Goal: Task Accomplishment & Management: Manage account settings

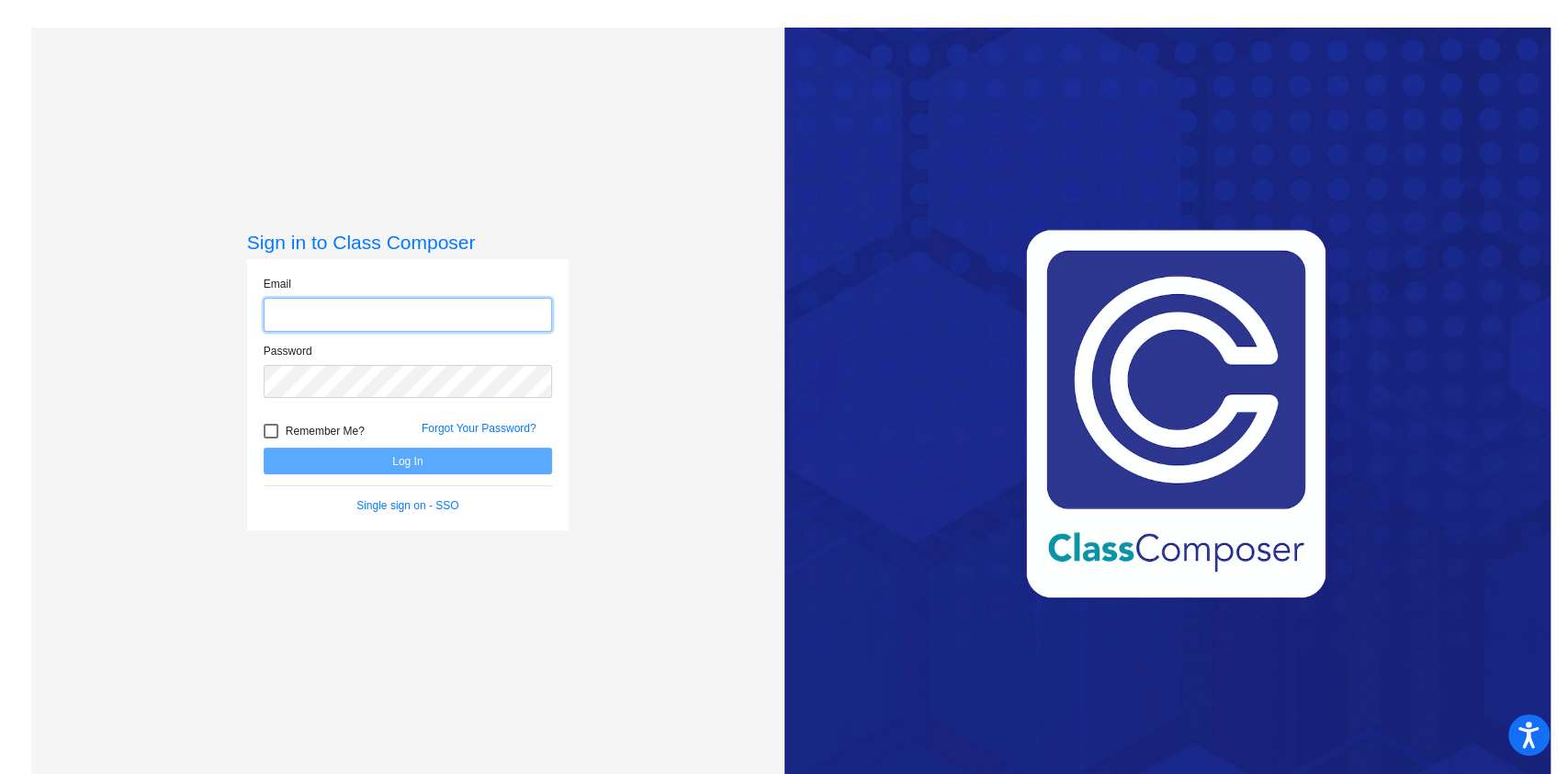
type input "linda.ramsey@trusd.net"
click at [417, 461] on button "Log In" at bounding box center [408, 460] width 289 height 27
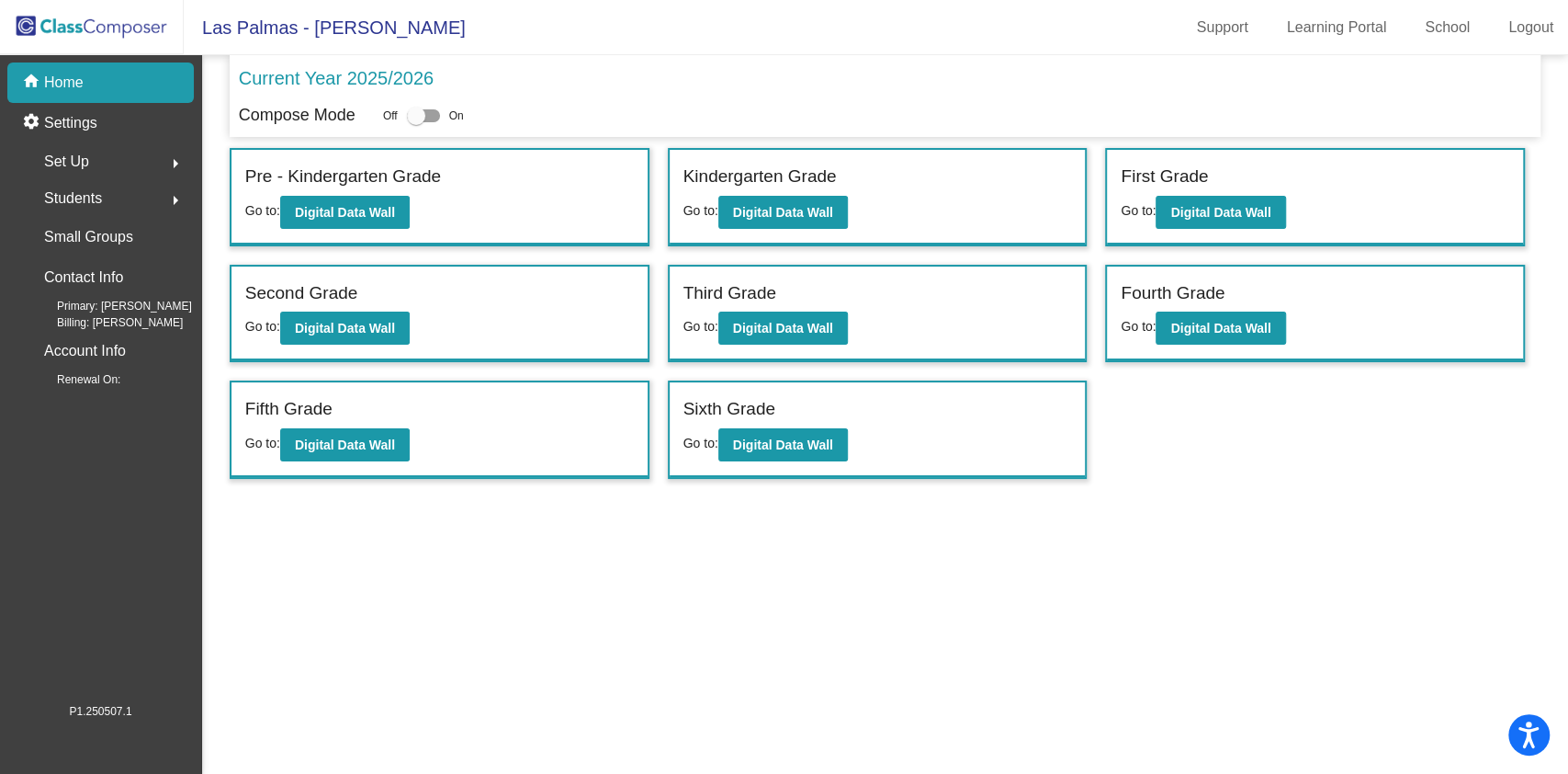
click at [84, 154] on span "Set Up" at bounding box center [66, 161] width 45 height 26
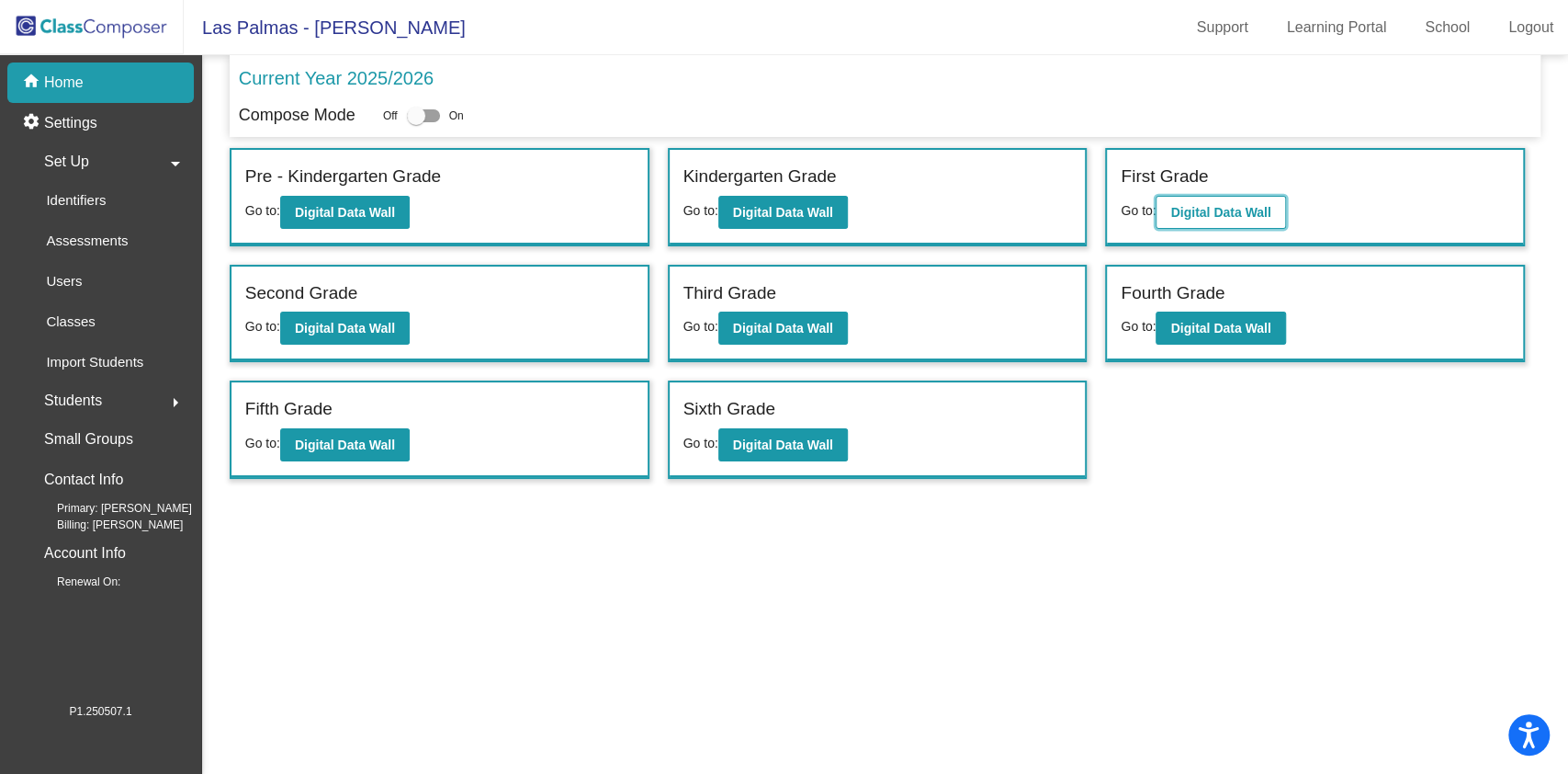
click at [1260, 210] on b "Digital Data Wall" at bounding box center [1220, 212] width 100 height 15
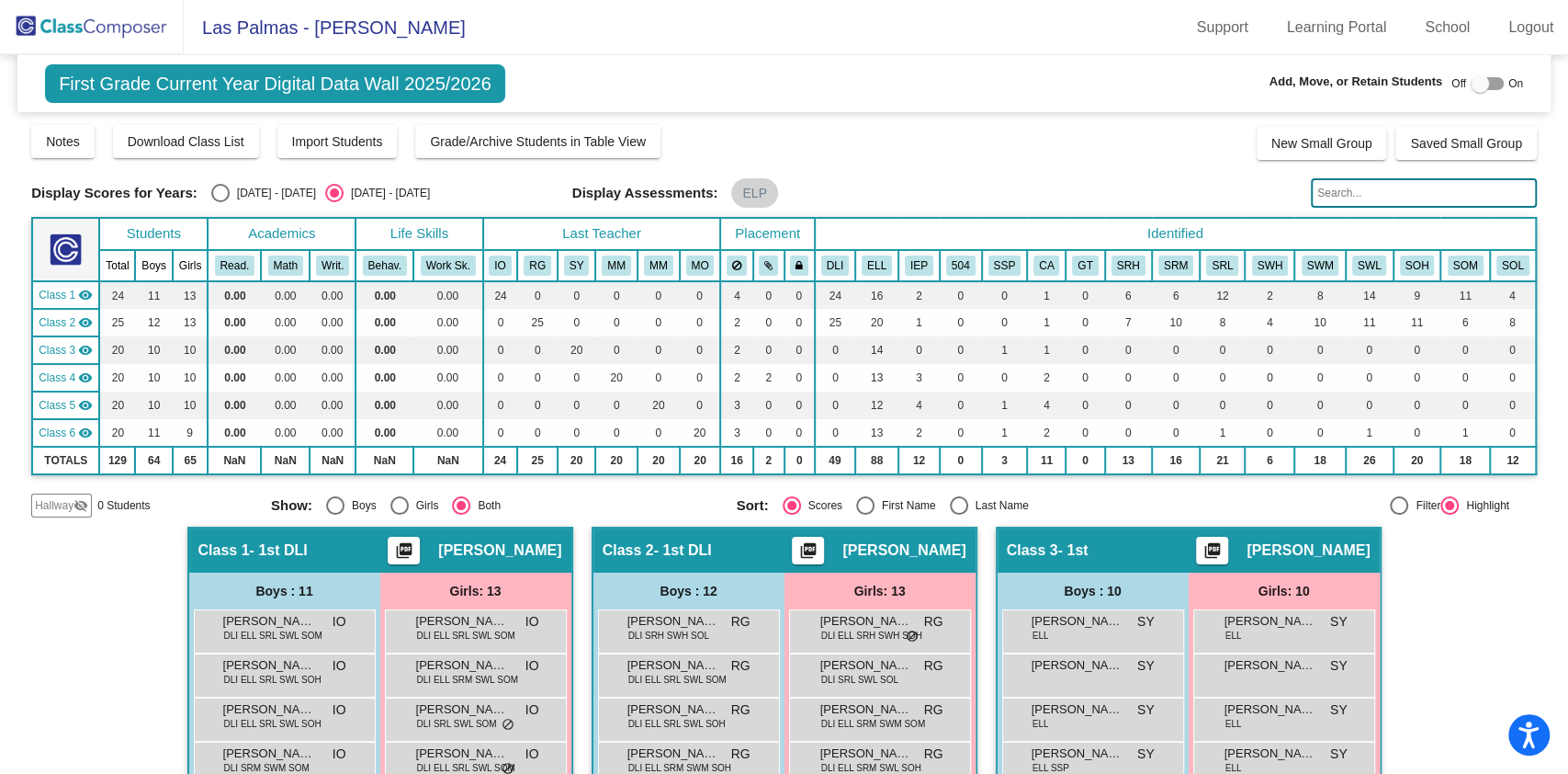
click at [83, 36] on img at bounding box center [92, 27] width 184 height 54
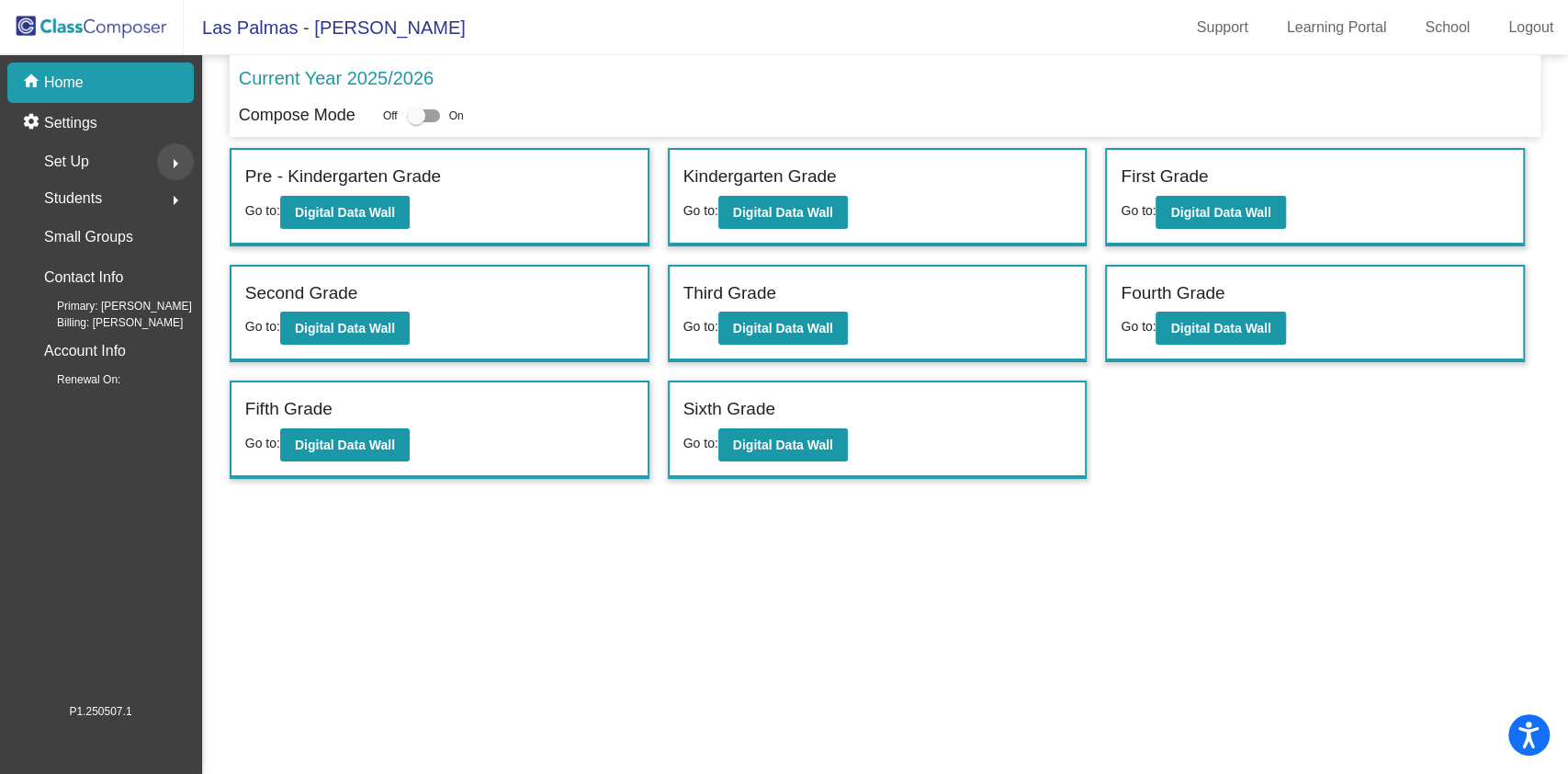
click at [179, 158] on mat-icon "arrow_right" at bounding box center [175, 163] width 22 height 22
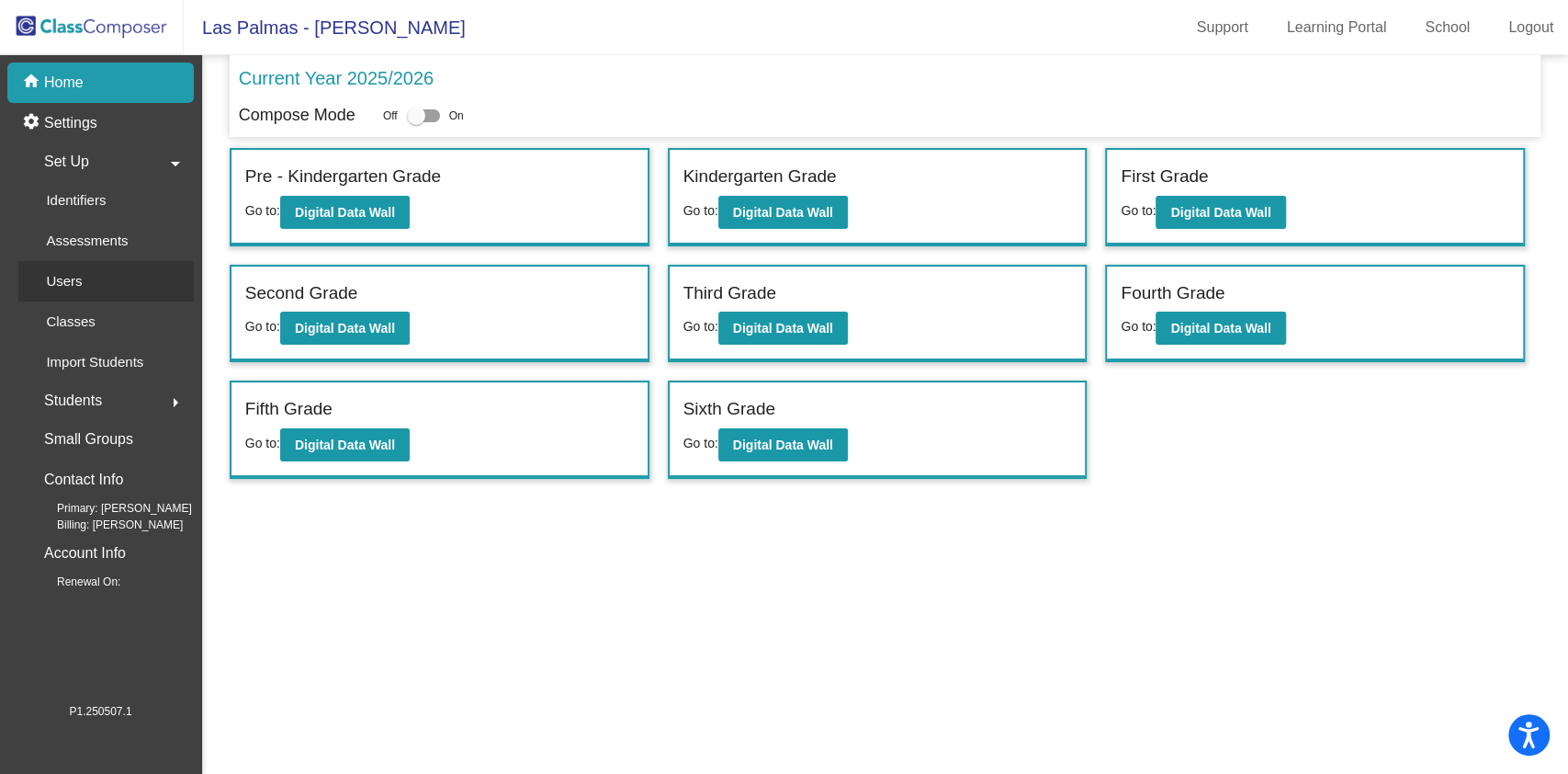
click at [75, 280] on p "Users" at bounding box center [63, 281] width 36 height 22
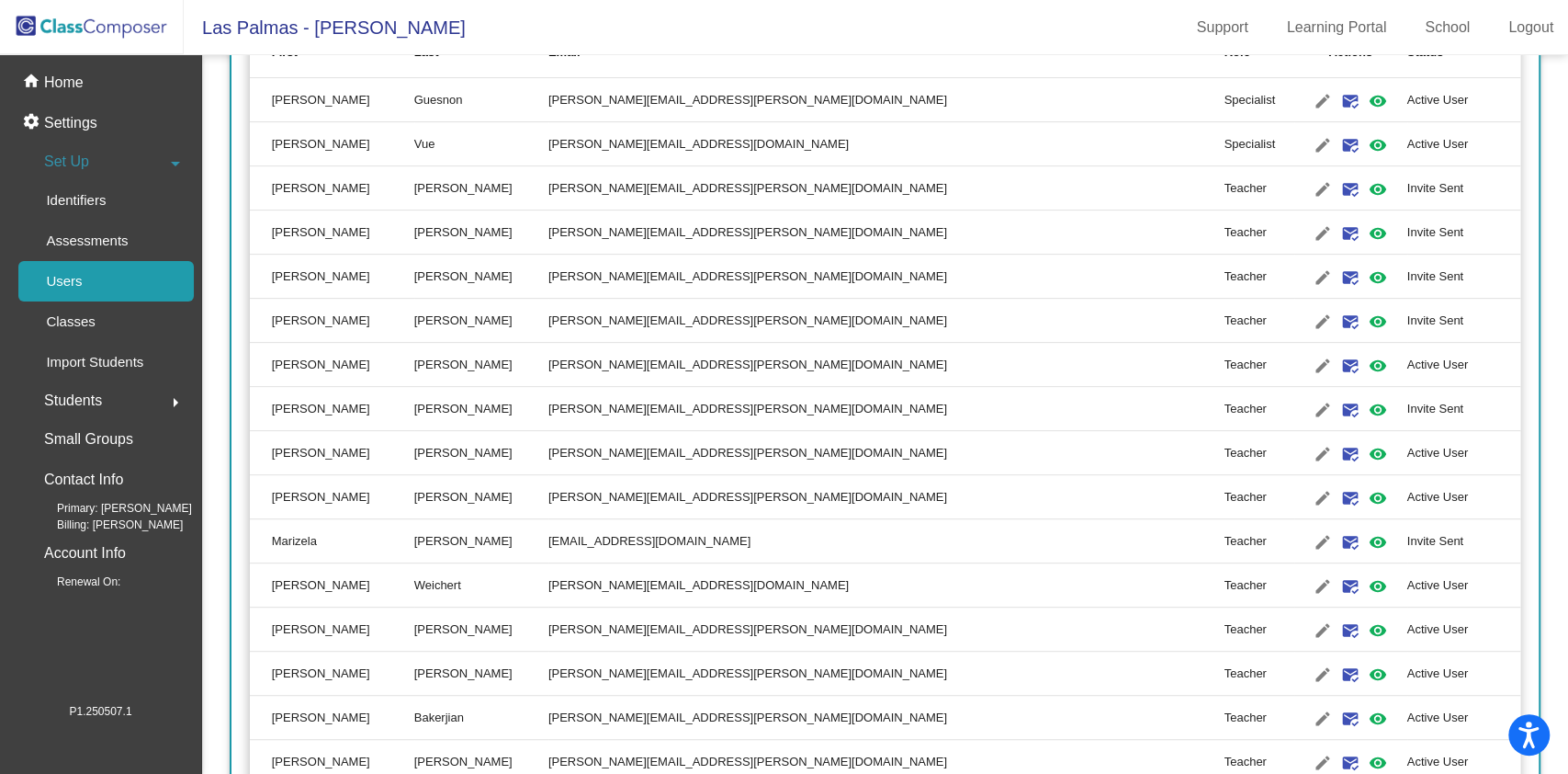
scroll to position [490, 0]
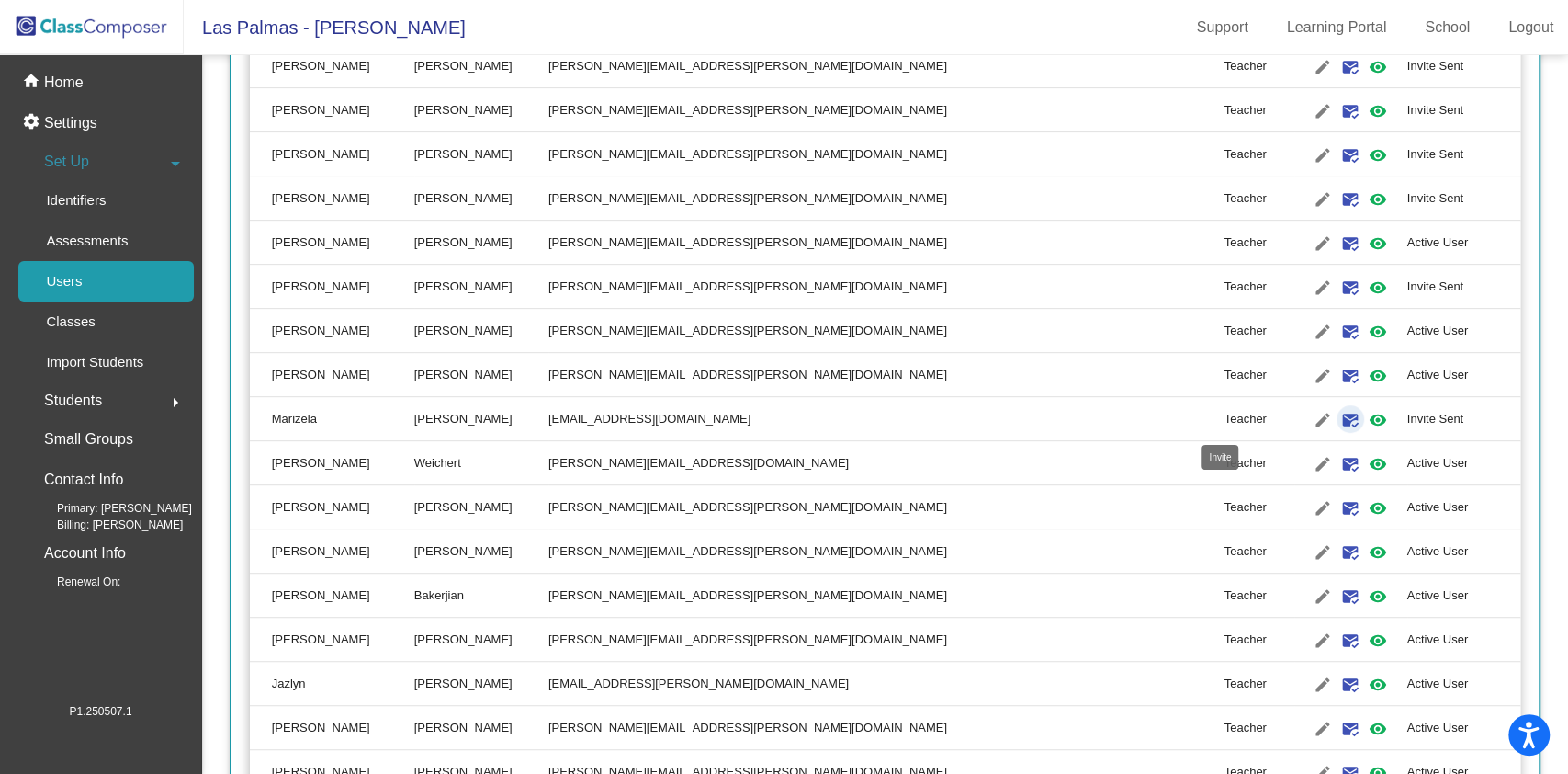
click at [1339, 416] on mat-icon "mark_email_read" at bounding box center [1350, 420] width 22 height 22
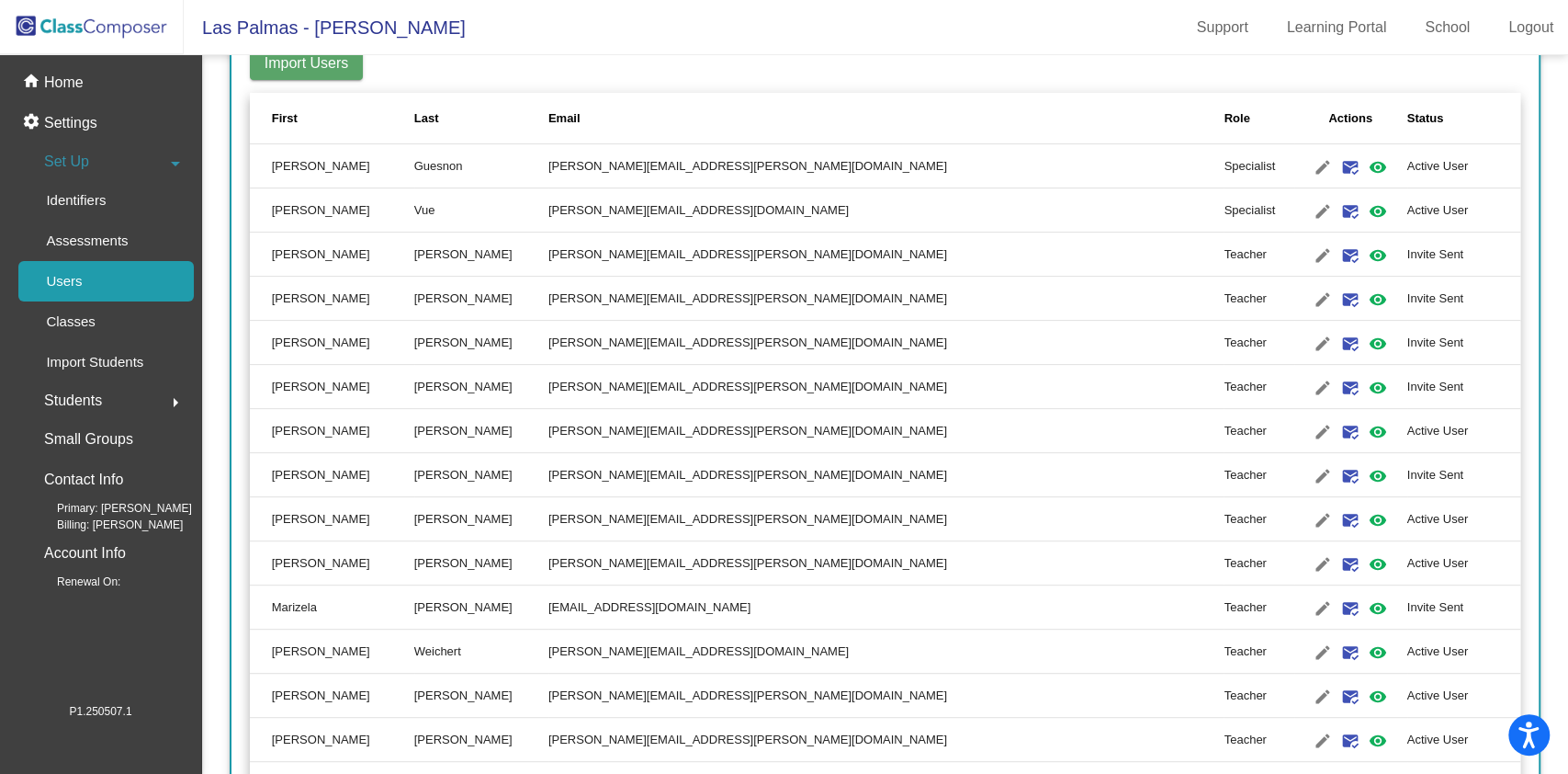
scroll to position [244, 0]
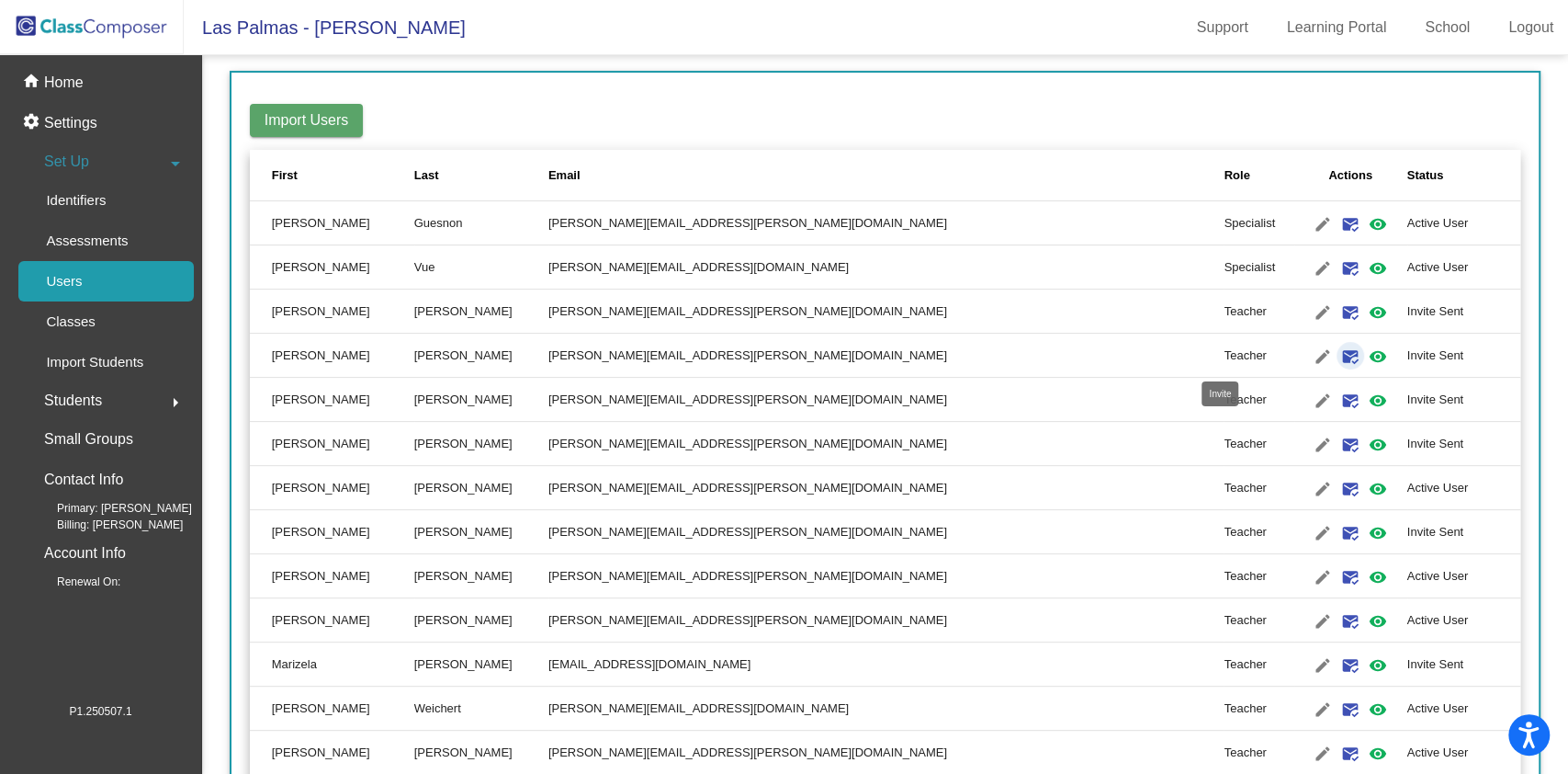
click at [1339, 353] on mat-icon "mark_email_read" at bounding box center [1350, 356] width 22 height 22
click at [59, 83] on p "Home" at bounding box center [64, 82] width 40 height 22
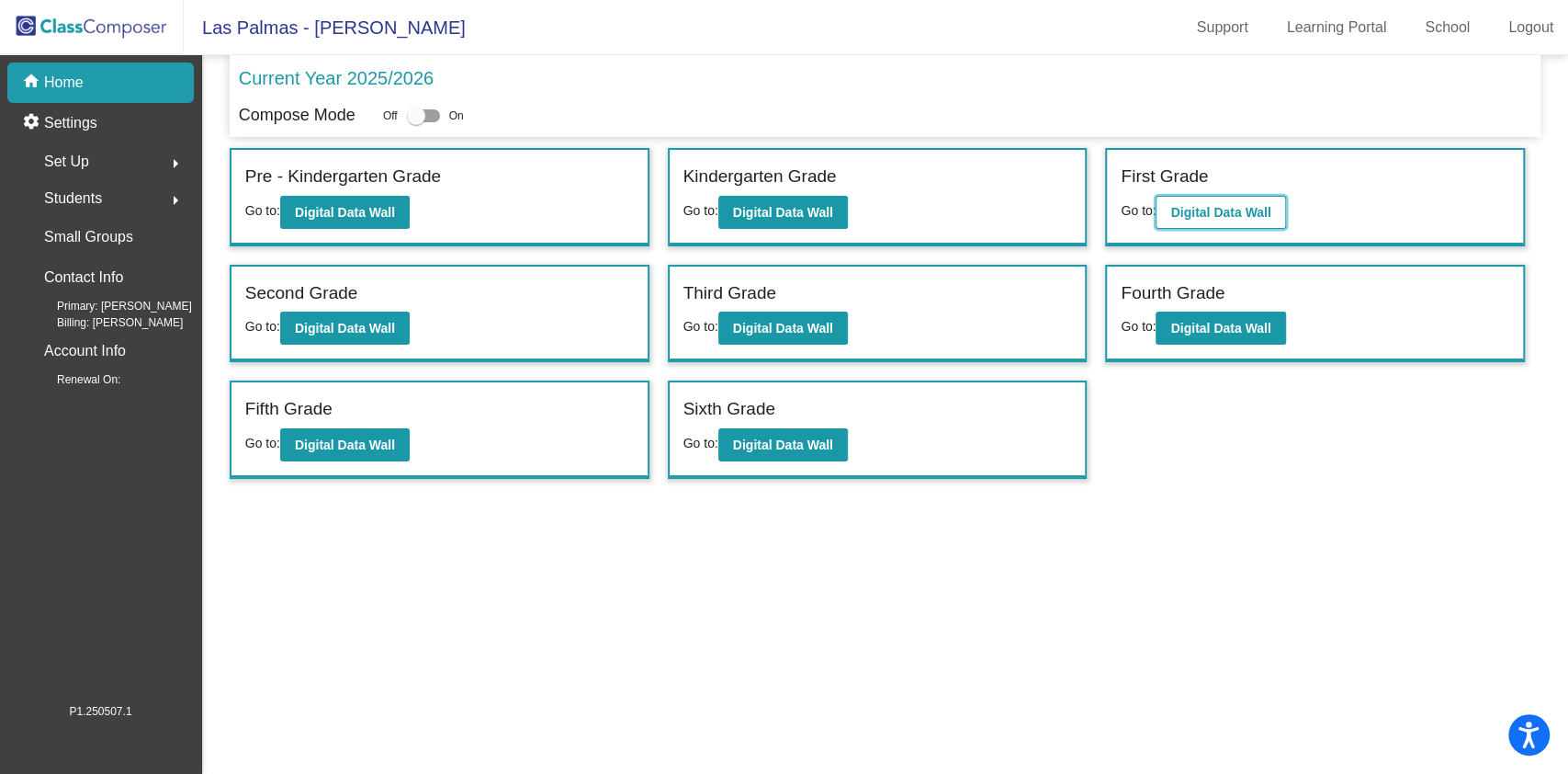
click at [1213, 210] on b "Digital Data Wall" at bounding box center [1220, 212] width 100 height 15
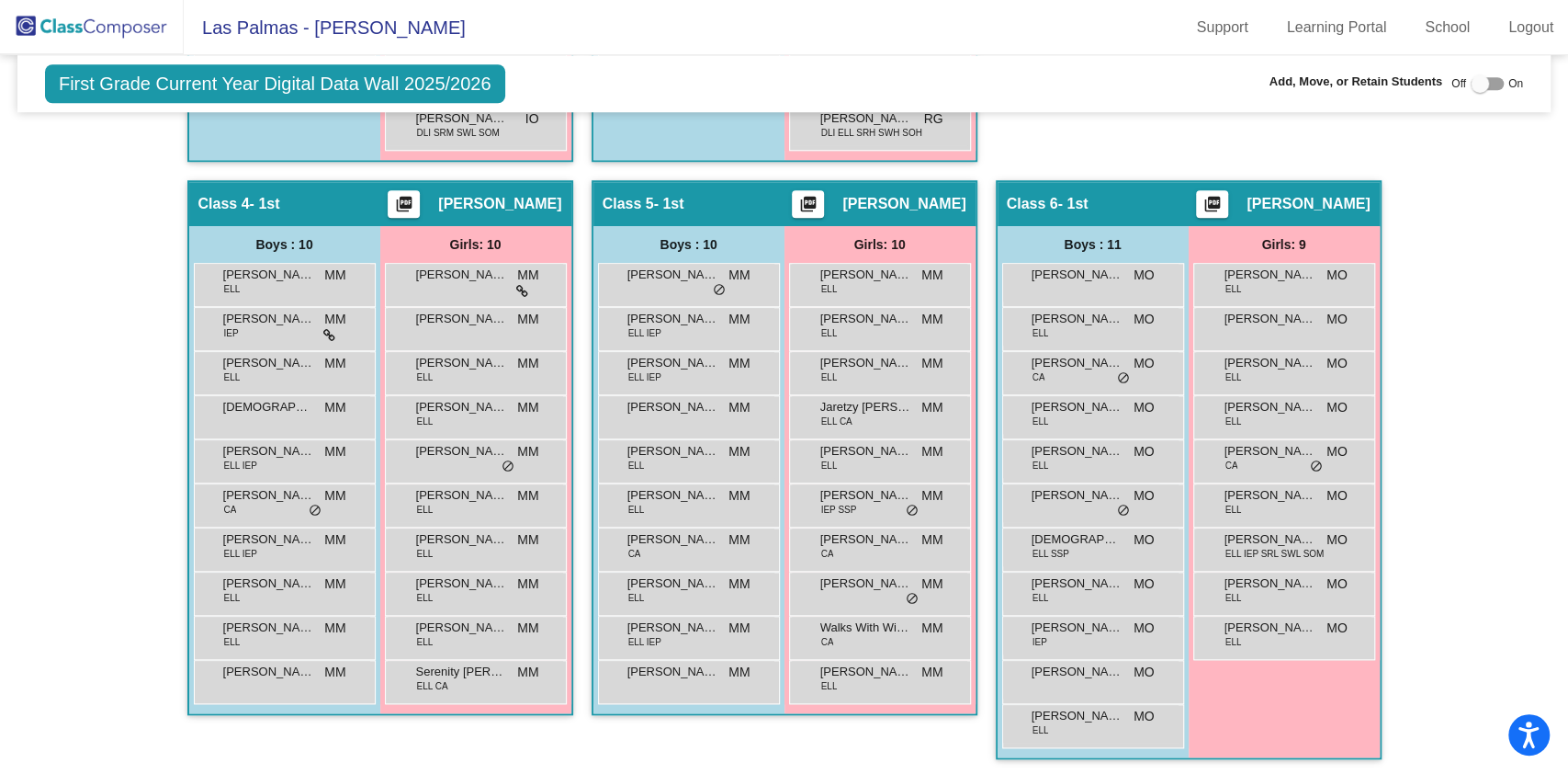
scroll to position [1033, 0]
